Goal: Navigation & Orientation: Find specific page/section

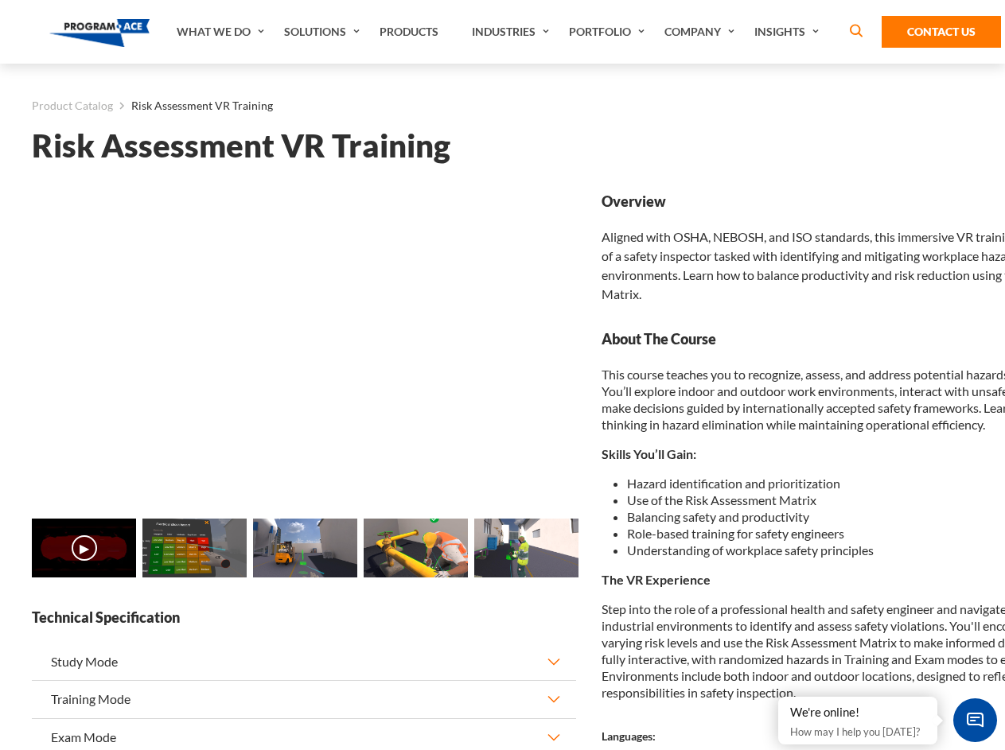
click at [324, 32] on link "Solutions" at bounding box center [323, 32] width 95 height 64
click at [0, 0] on div "AI & Computer Vision Solutions Computer Vision Quality Control AI tools for fas…" at bounding box center [0, 0] width 0 height 0
click at [0, 0] on div "AI & Computer Vision Solutions Virtual Training Solutions Virtual Tour Solution…" at bounding box center [0, 0] width 0 height 0
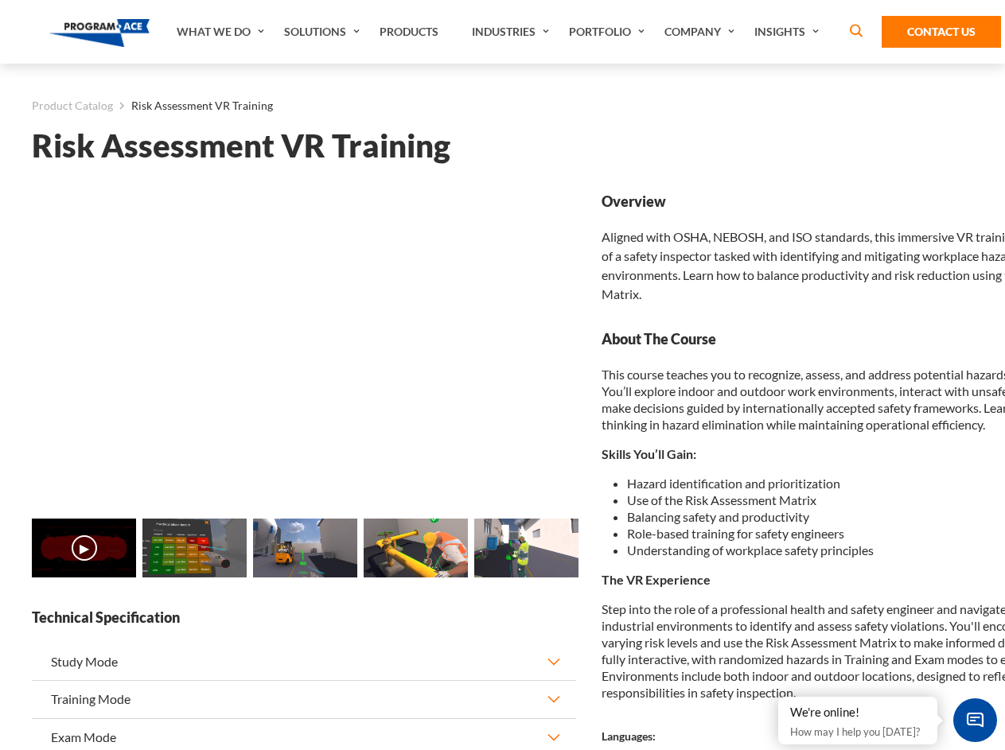
click at [0, 0] on div "AI & Computer Vision Solutions Virtual Training Solutions Virtual Tour Solution…" at bounding box center [0, 0] width 0 height 0
click at [0, 0] on div "AI & Computer Vision Solutions Computer Vision Quality Control AI tools for fas…" at bounding box center [0, 0] width 0 height 0
